Goal: Task Accomplishment & Management: Use online tool/utility

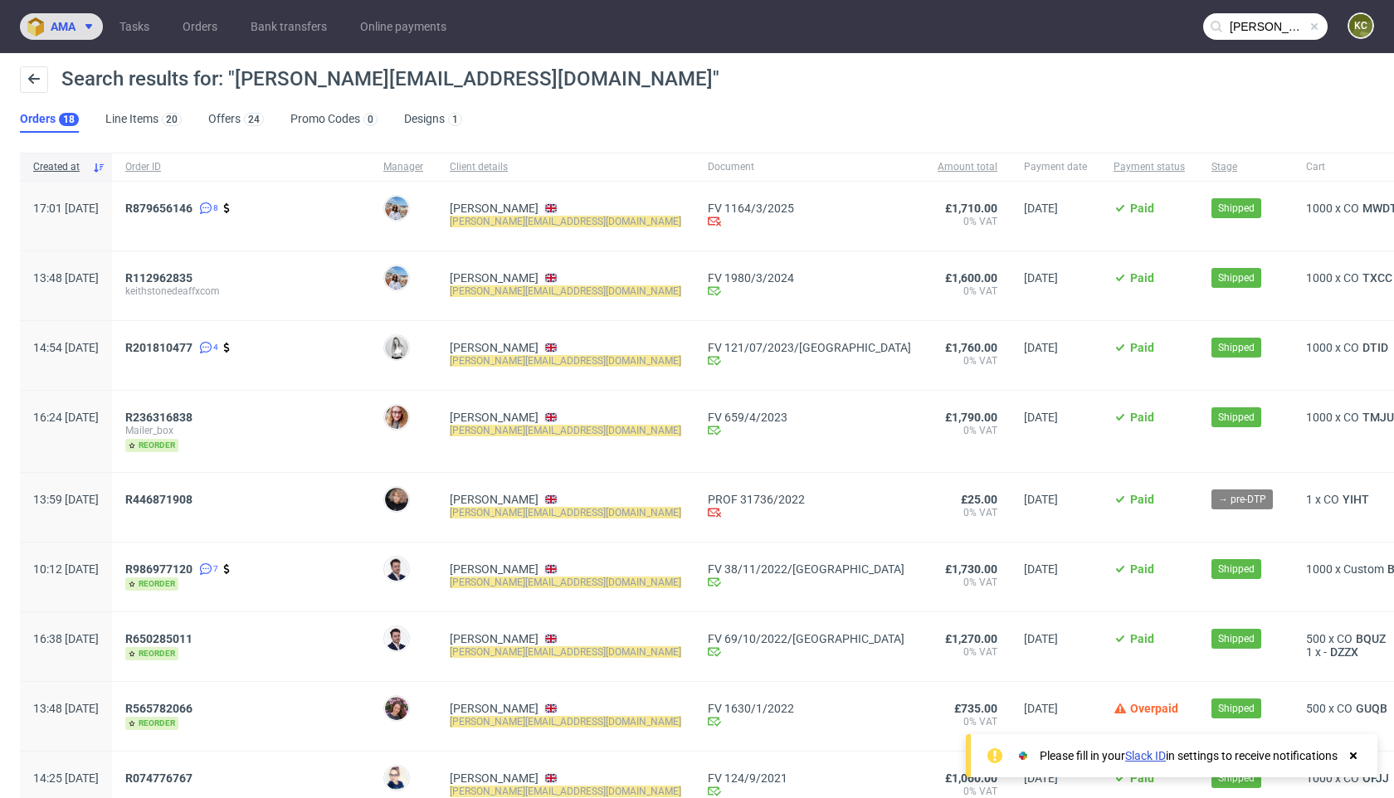
click at [78, 31] on span at bounding box center [86, 26] width 20 height 13
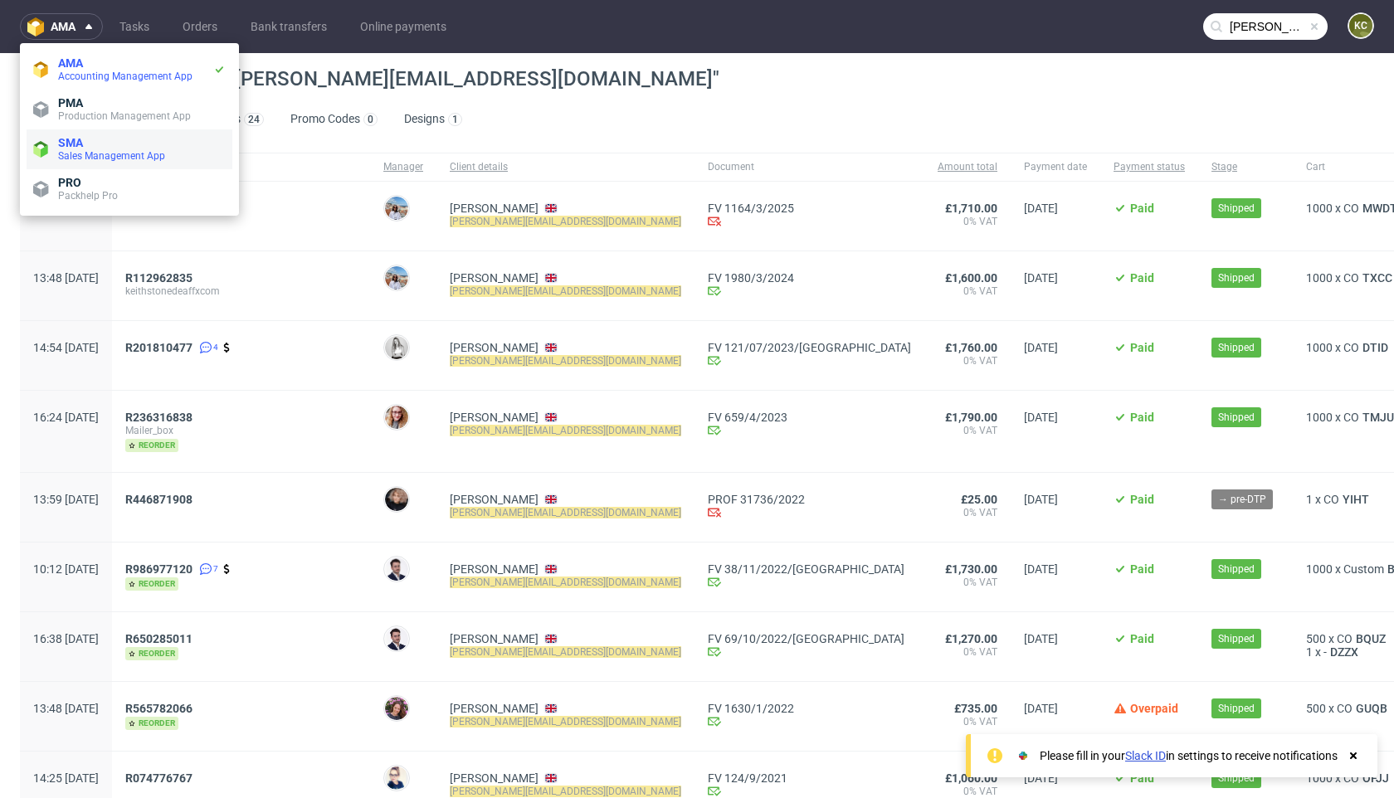
click at [76, 145] on span "SMA" at bounding box center [70, 142] width 25 height 13
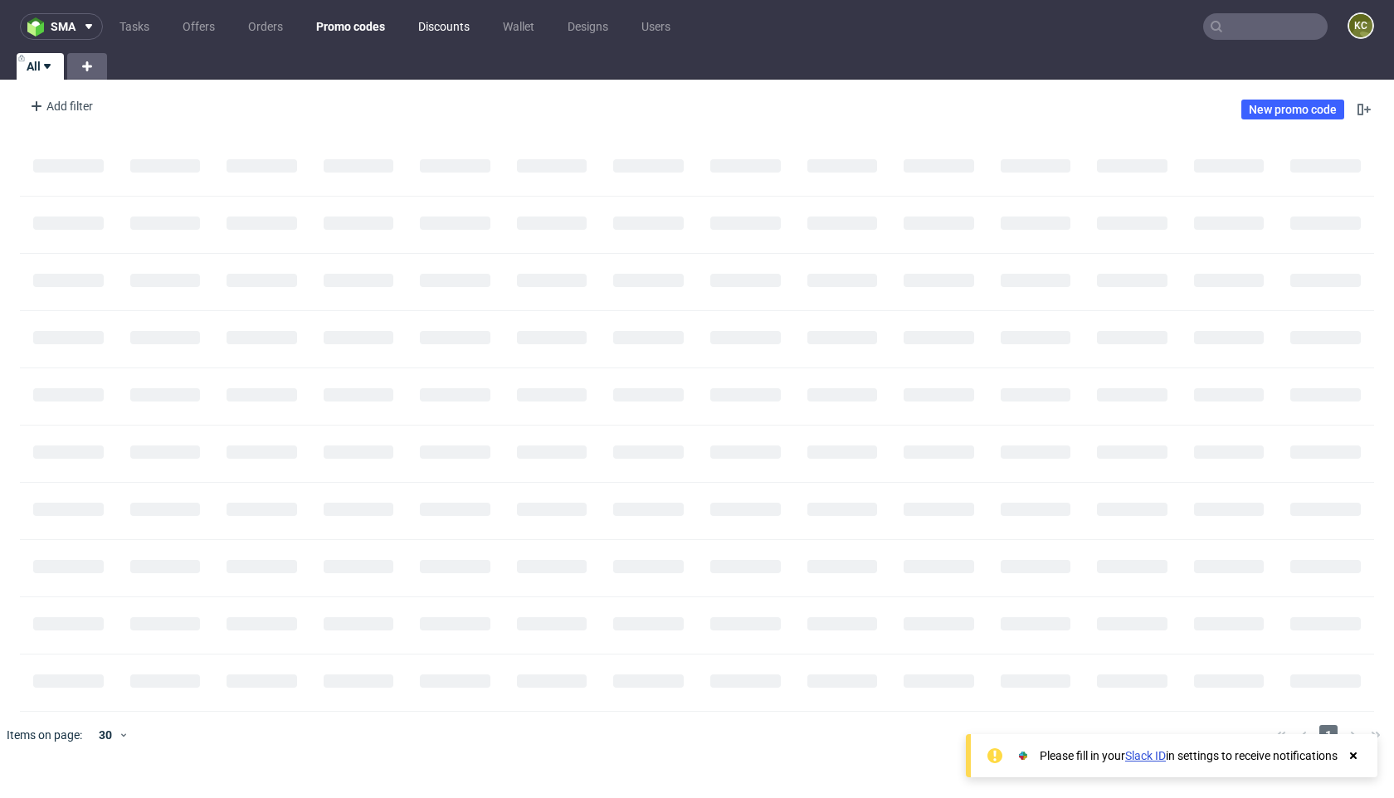
click at [438, 37] on link "Discounts" at bounding box center [443, 26] width 71 height 27
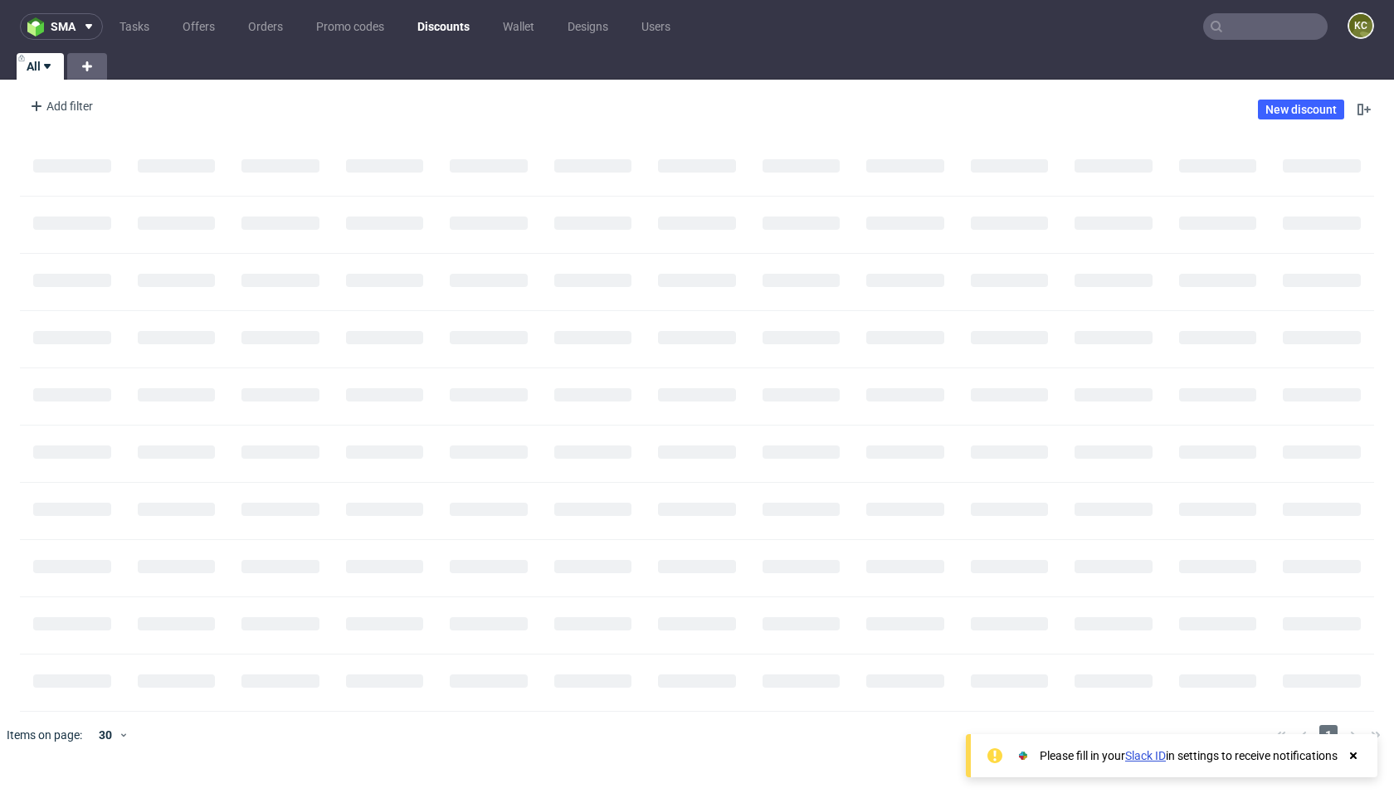
click at [440, 32] on link "Discounts" at bounding box center [443, 26] width 72 height 27
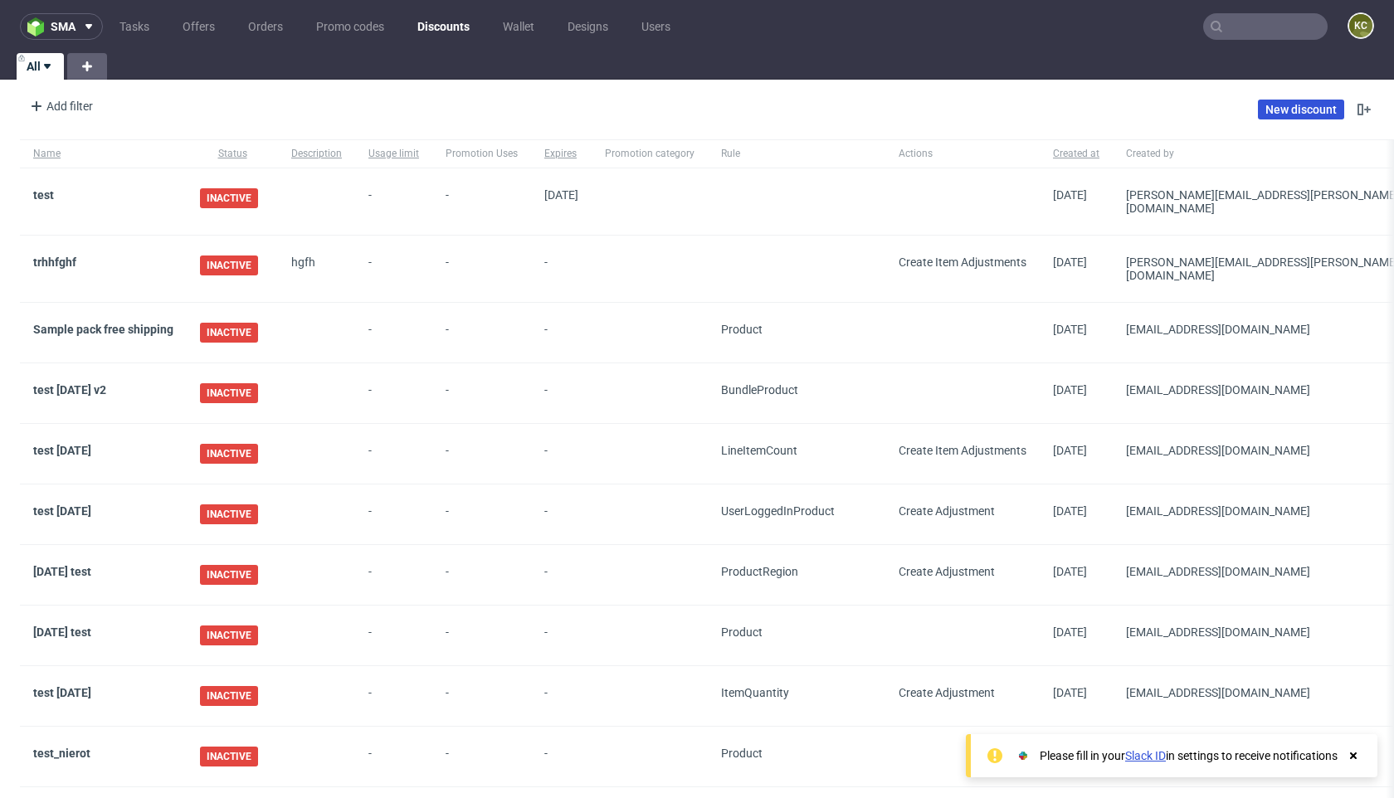
click at [1278, 107] on link "New discount" at bounding box center [1301, 110] width 86 height 20
